Goal: Transaction & Acquisition: Download file/media

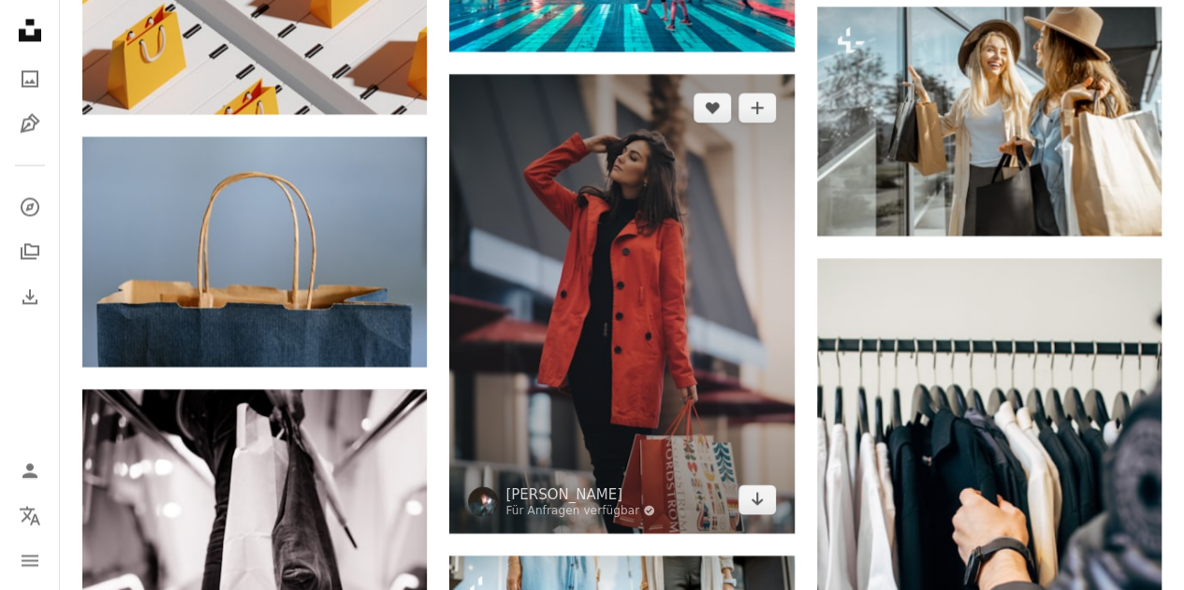
scroll to position [1699, 0]
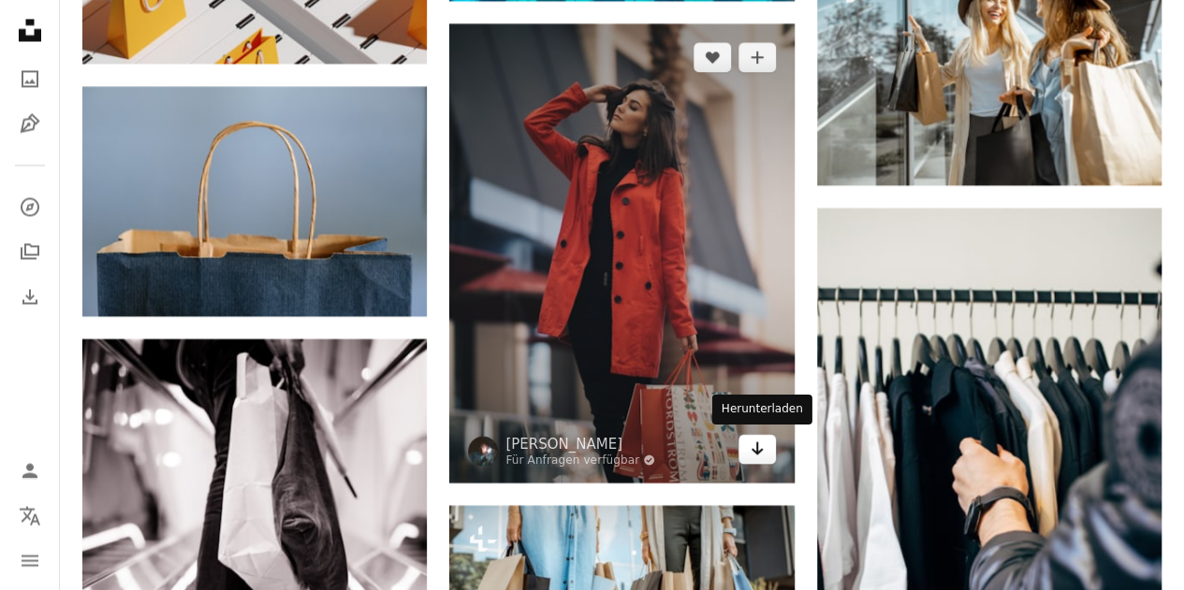
click at [751, 448] on icon "Arrow pointing down" at bounding box center [756, 448] width 15 height 22
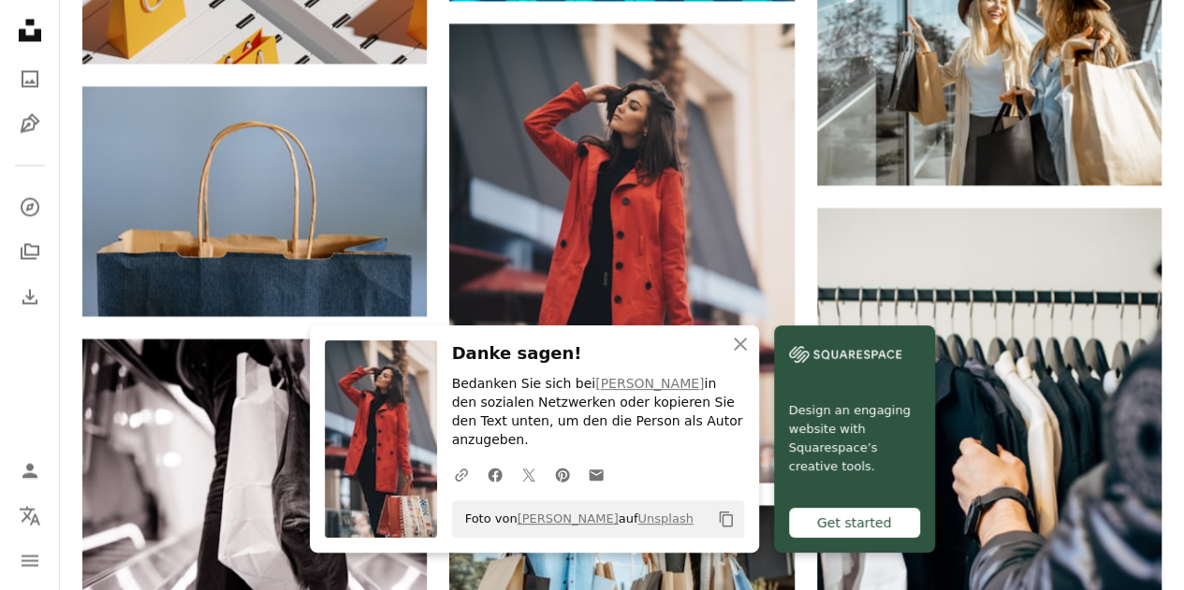
click at [724, 517] on icon "Copy content" at bounding box center [726, 519] width 17 height 17
click at [736, 351] on icon "button" at bounding box center [740, 344] width 13 height 13
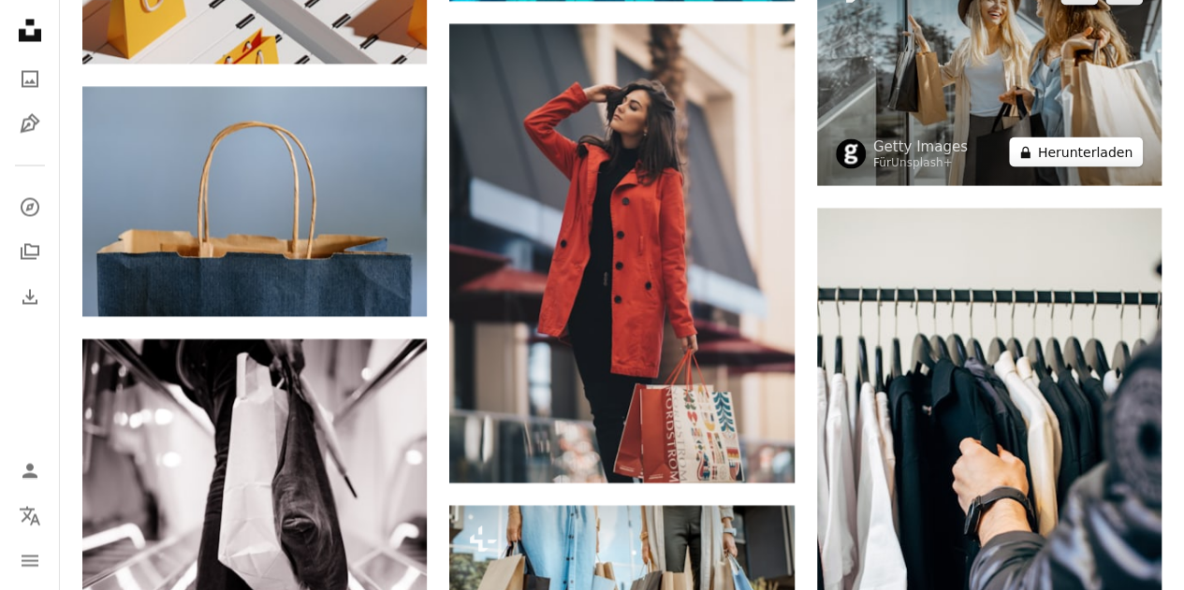
click at [1070, 147] on button "A lock Herunterladen" at bounding box center [1076, 152] width 134 height 30
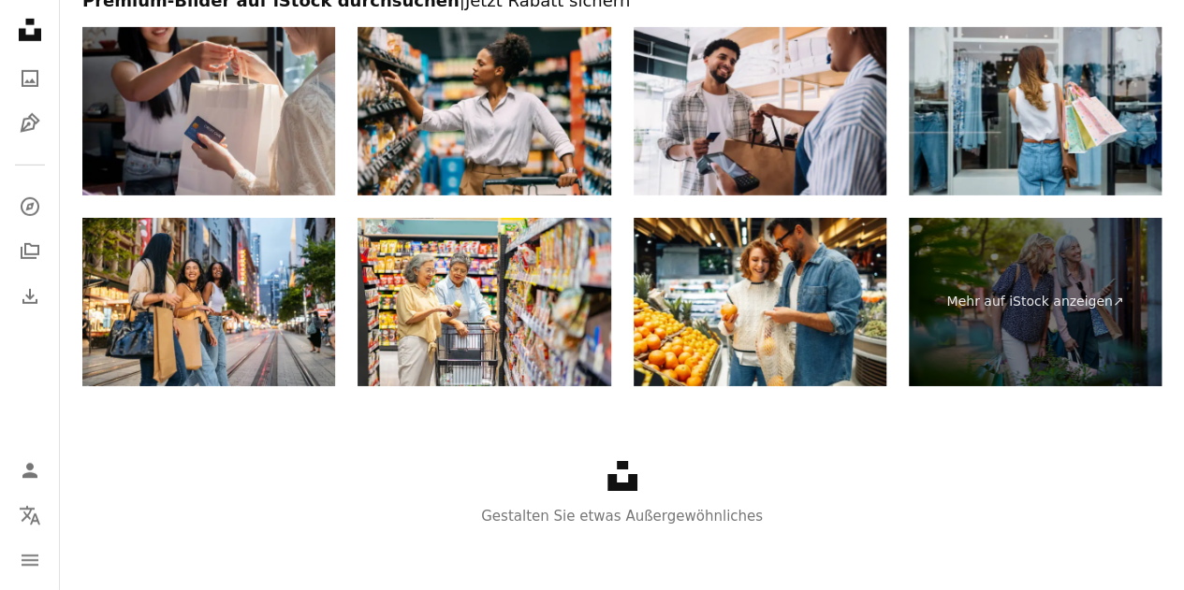
scroll to position [3030, 0]
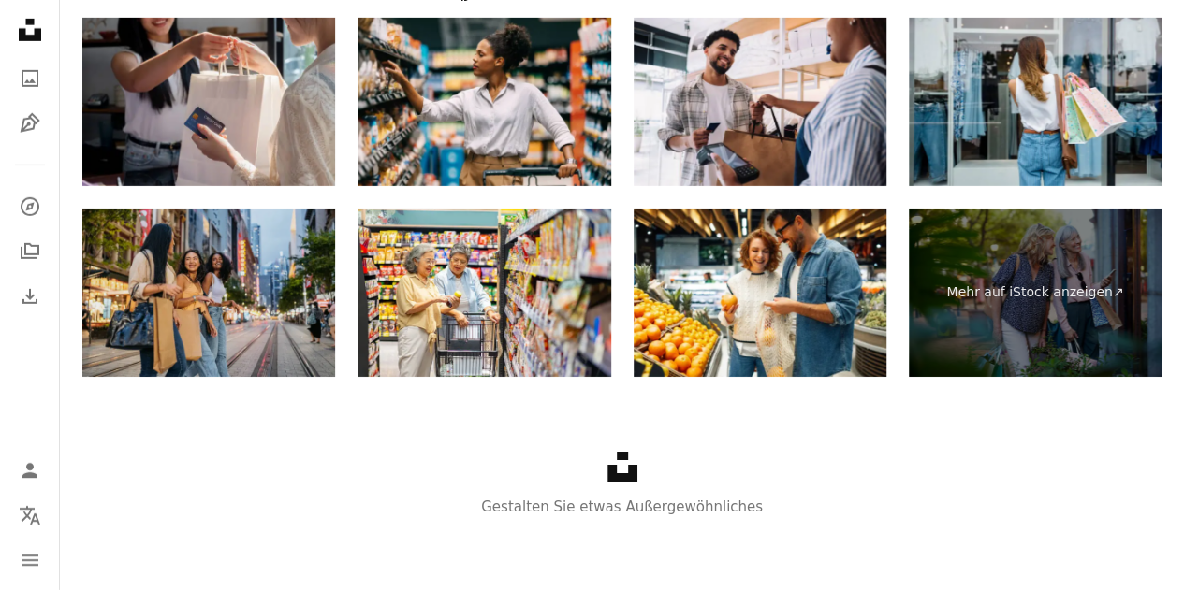
click at [230, 297] on img at bounding box center [208, 293] width 253 height 168
